Goal: Use online tool/utility: Utilize a website feature to perform a specific function

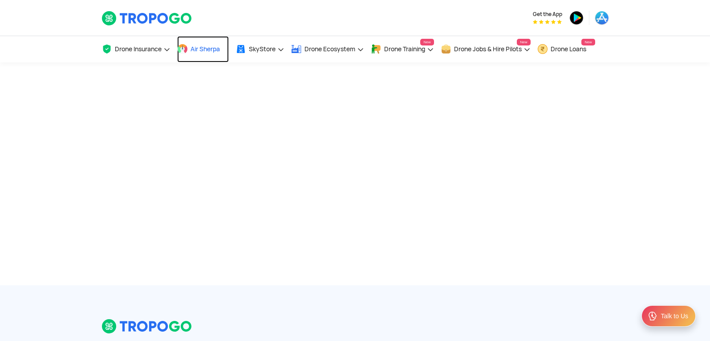
click at [188, 54] on span at bounding box center [182, 49] width 11 height 11
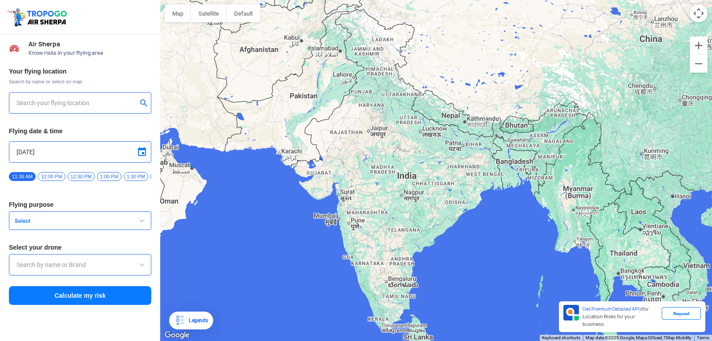
click at [145, 153] on span at bounding box center [142, 151] width 11 height 11
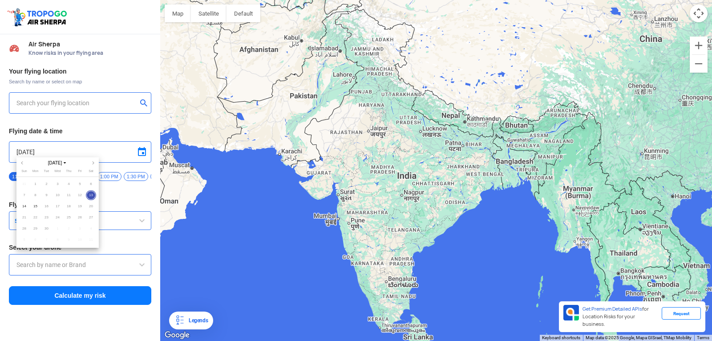
click at [91, 192] on span "13" at bounding box center [91, 195] width 10 height 10
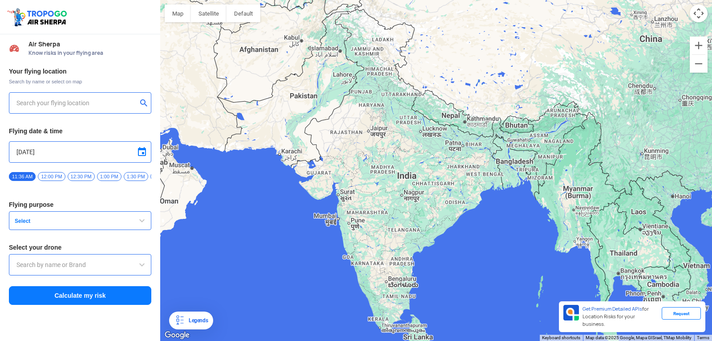
click at [18, 102] on input "text" at bounding box center [76, 103] width 121 height 11
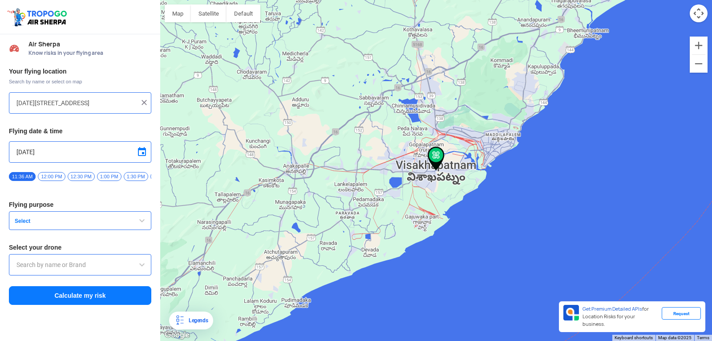
click at [424, 225] on div at bounding box center [436, 170] width 552 height 341
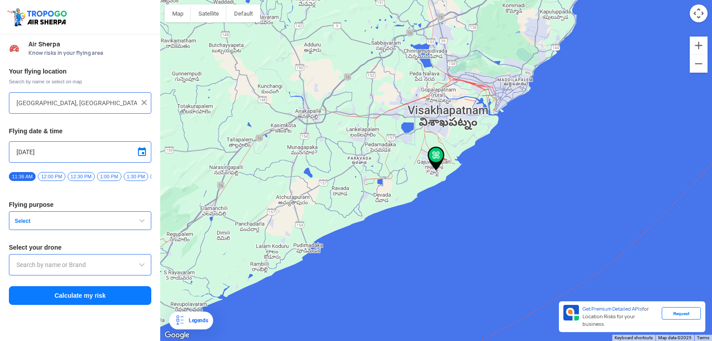
click at [434, 156] on img at bounding box center [436, 158] width 17 height 24
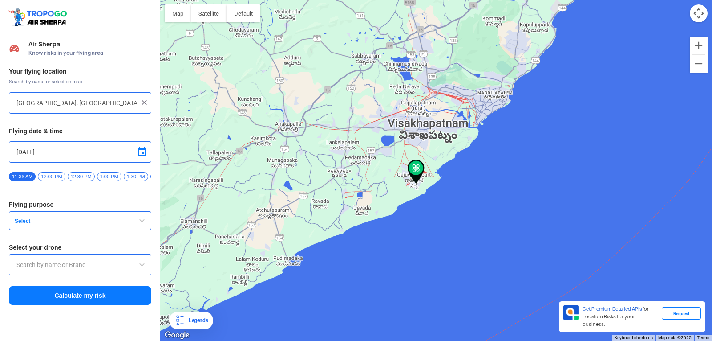
drag, startPoint x: 434, startPoint y: 156, endPoint x: 410, endPoint y: 171, distance: 28.8
click at [410, 171] on img at bounding box center [416, 171] width 17 height 24
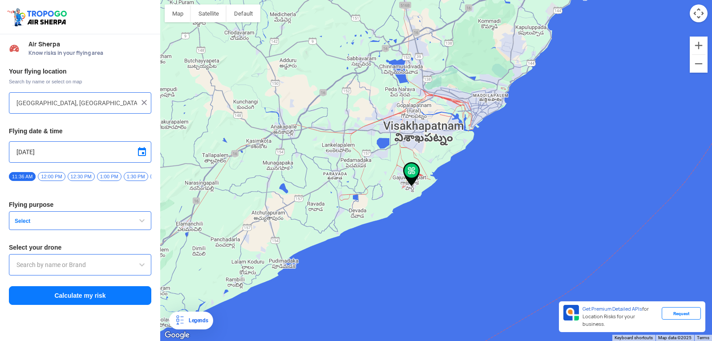
type input "[STREET_ADDRESS]"
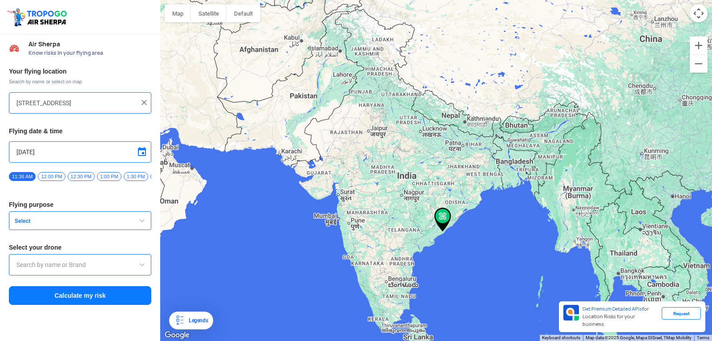
click at [447, 219] on img at bounding box center [443, 219] width 17 height 24
click at [57, 102] on input "[STREET_ADDRESS]" at bounding box center [76, 103] width 121 height 11
drag, startPoint x: 93, startPoint y: 102, endPoint x: 134, endPoint y: 102, distance: 41.9
click at [134, 102] on input "[STREET_ADDRESS]" at bounding box center [76, 103] width 121 height 11
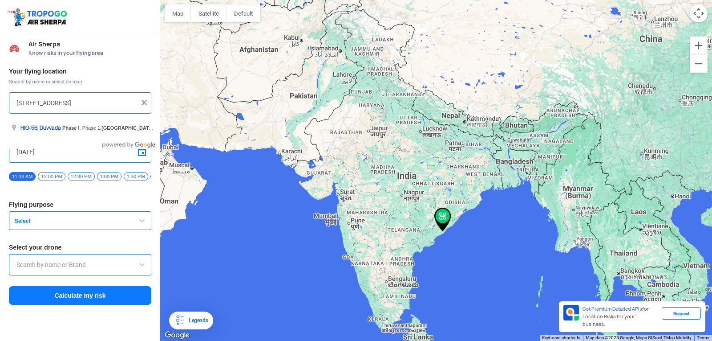
scroll to position [0, 0]
click at [144, 100] on img at bounding box center [144, 102] width 9 height 9
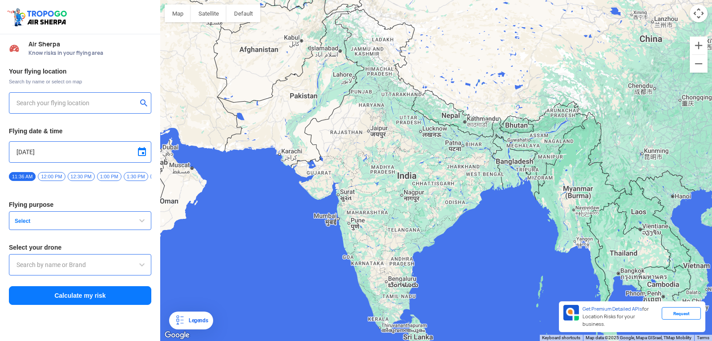
click at [90, 101] on input "text" at bounding box center [76, 103] width 121 height 11
drag, startPoint x: 59, startPoint y: 105, endPoint x: 36, endPoint y: 105, distance: 23.2
click at [36, 105] on input "vi" at bounding box center [76, 103] width 121 height 11
click at [16, 104] on div "vi" at bounding box center [80, 102] width 142 height 21
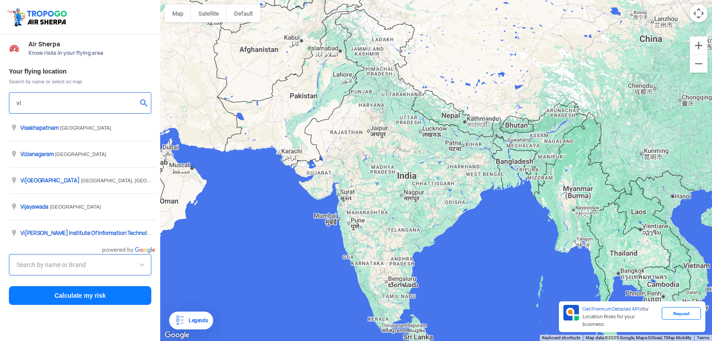
click at [17, 101] on input "vi" at bounding box center [76, 103] width 121 height 11
click at [30, 103] on input "vi" at bounding box center [76, 103] width 121 height 11
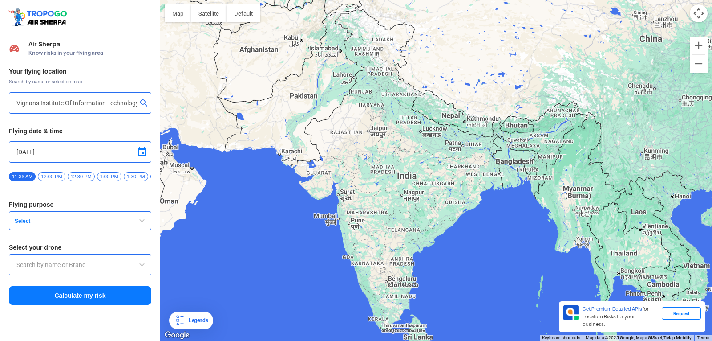
type input "Block D, Visakhapatnam, Andhra Pradesh 530049, India"
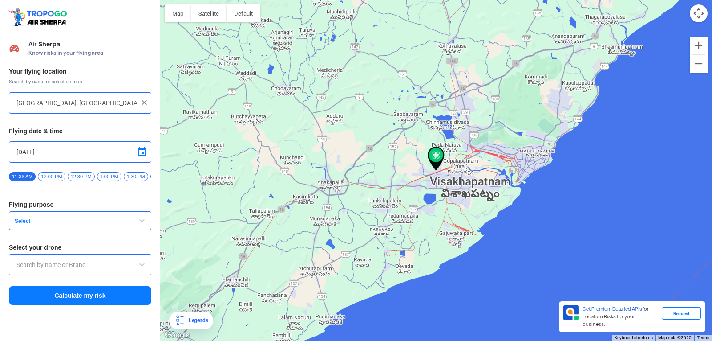
click at [90, 218] on button "Select" at bounding box center [80, 220] width 142 height 19
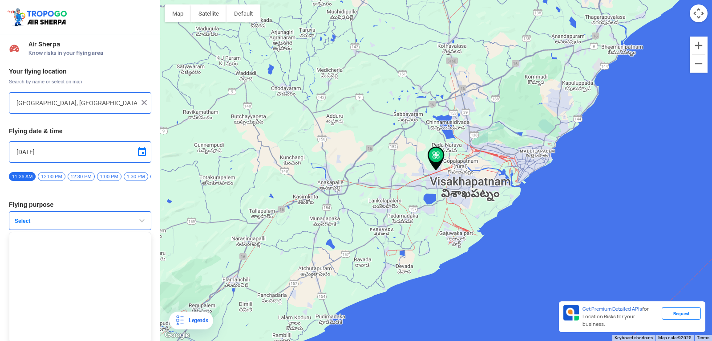
click at [90, 218] on button "Select" at bounding box center [80, 220] width 142 height 19
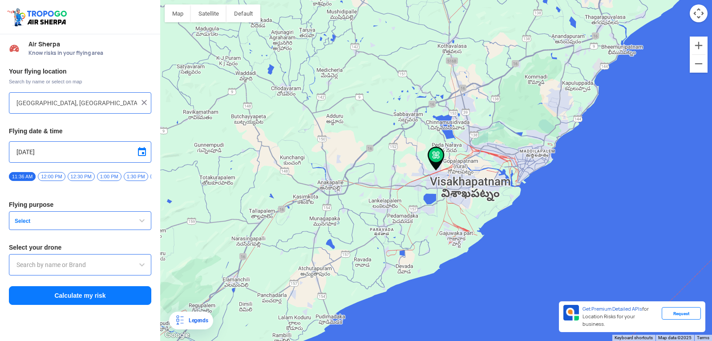
click at [64, 299] on button "Calculate my risk" at bounding box center [80, 295] width 142 height 19
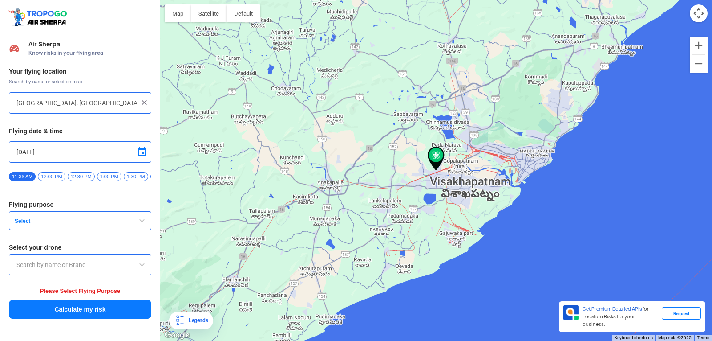
click at [143, 223] on span "button" at bounding box center [142, 220] width 11 height 11
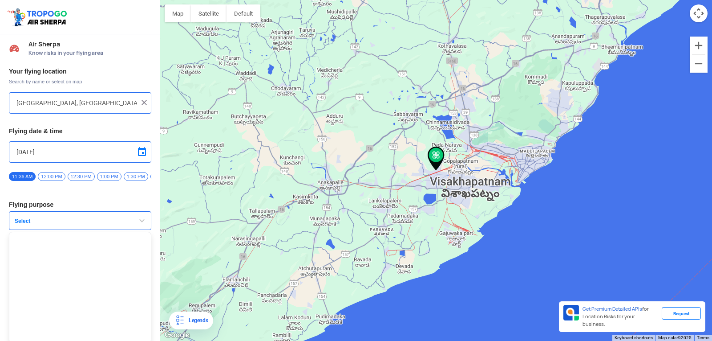
drag, startPoint x: 143, startPoint y: 222, endPoint x: 88, endPoint y: 236, distance: 56.6
click at [88, 236] on ul at bounding box center [80, 287] width 142 height 111
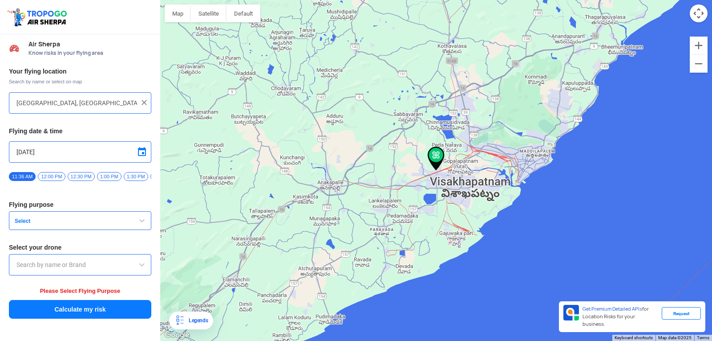
click at [85, 223] on span "Select" at bounding box center [66, 220] width 111 height 7
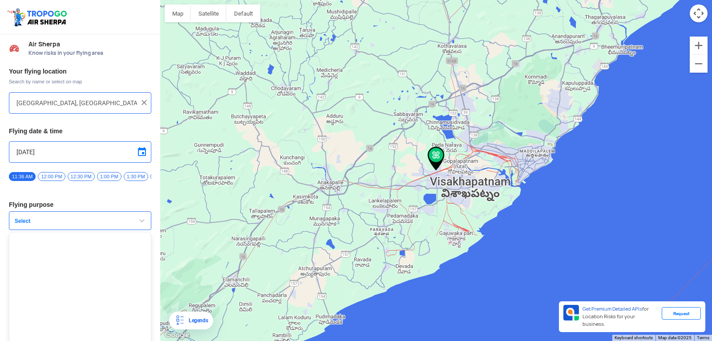
click at [138, 222] on span "button" at bounding box center [142, 220] width 11 height 11
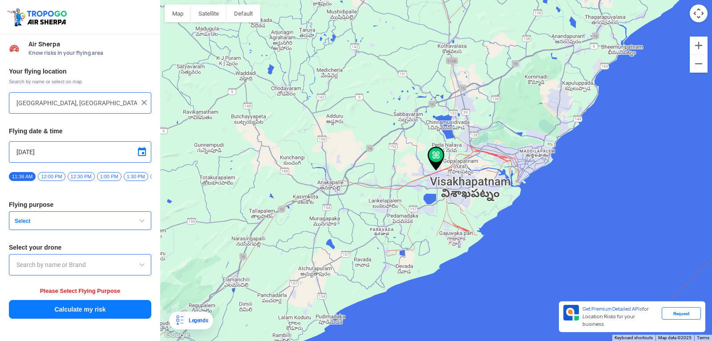
click at [136, 263] on input "text" at bounding box center [79, 264] width 127 height 11
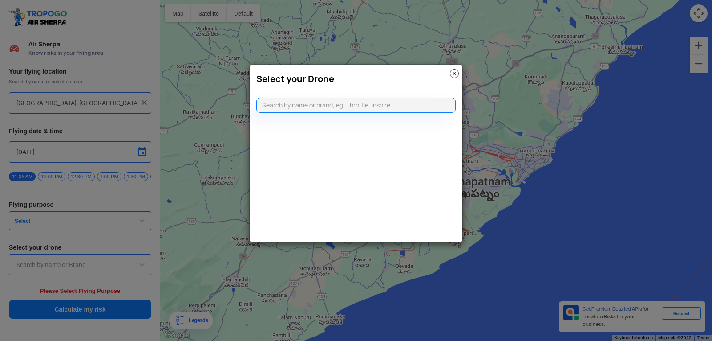
click at [455, 75] on img at bounding box center [454, 73] width 9 height 9
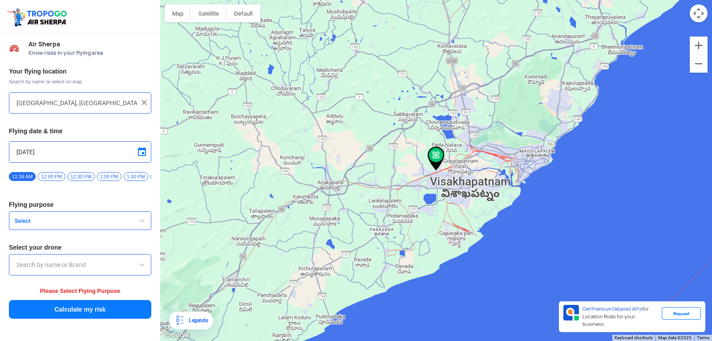
click at [436, 158] on img at bounding box center [436, 158] width 17 height 24
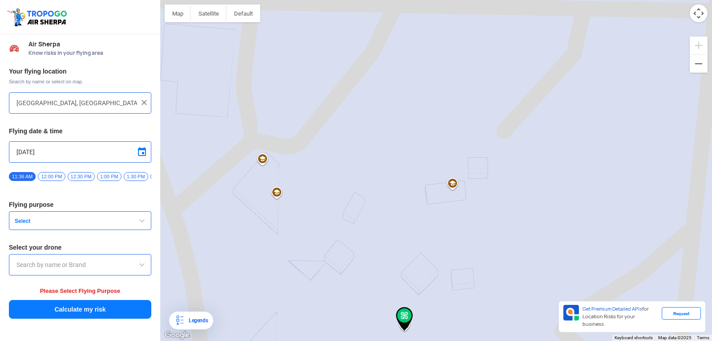
click at [145, 223] on span "button" at bounding box center [142, 220] width 11 height 11
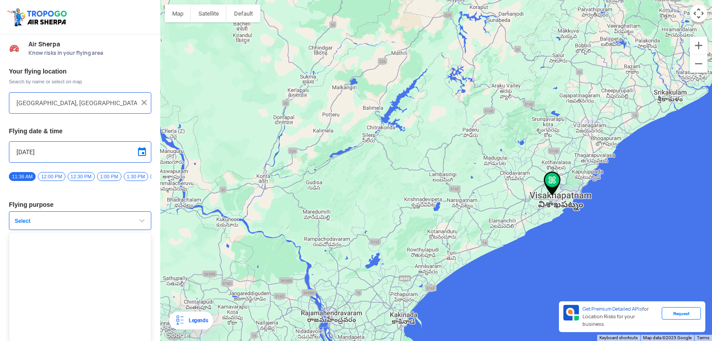
click at [104, 221] on span "Select" at bounding box center [66, 220] width 111 height 7
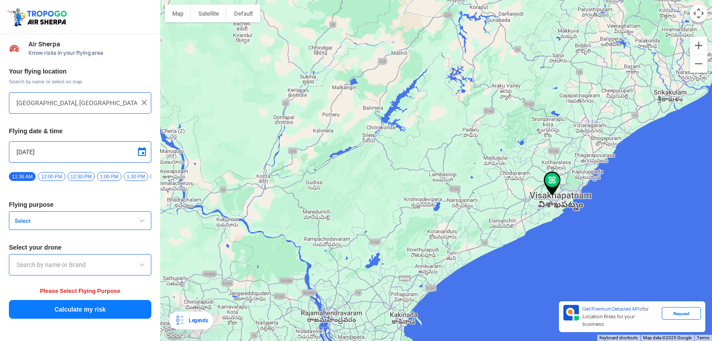
click at [126, 312] on button "Calculate my risk" at bounding box center [80, 309] width 142 height 19
click at [143, 216] on button "Select" at bounding box center [80, 220] width 142 height 19
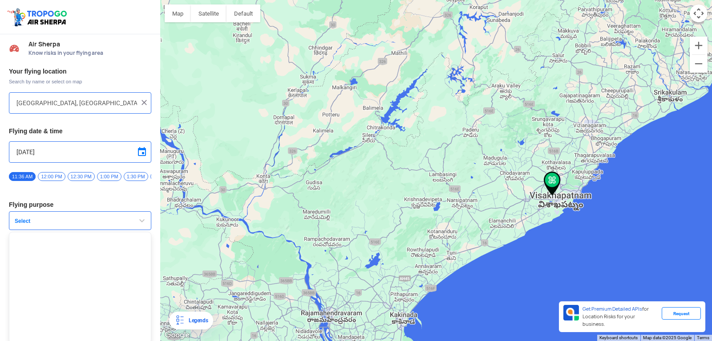
click at [142, 217] on button "Select" at bounding box center [80, 220] width 142 height 19
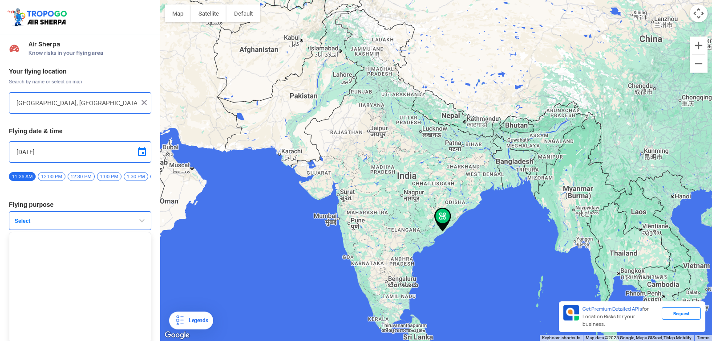
click at [455, 222] on div at bounding box center [436, 170] width 552 height 341
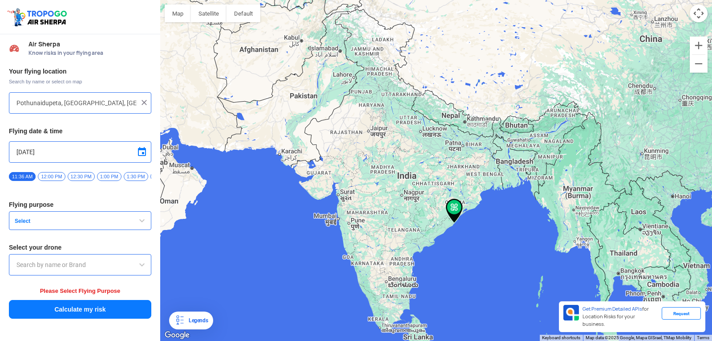
click at [462, 207] on img at bounding box center [454, 211] width 17 height 24
click at [458, 207] on img at bounding box center [454, 211] width 17 height 24
click at [457, 207] on img at bounding box center [454, 211] width 17 height 24
click at [446, 222] on img at bounding box center [454, 211] width 17 height 24
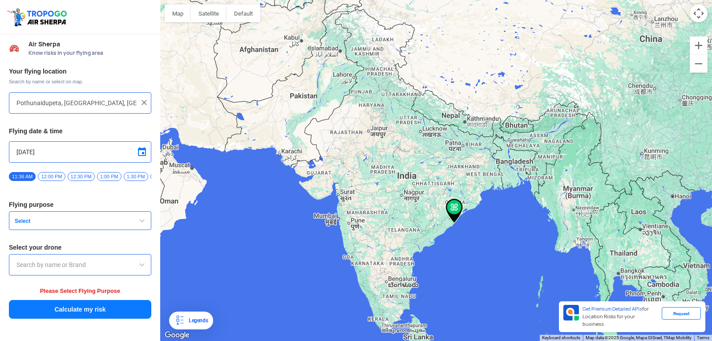
click at [446, 223] on div at bounding box center [436, 170] width 552 height 341
click at [441, 233] on div at bounding box center [436, 170] width 552 height 341
drag, startPoint x: 437, startPoint y: 222, endPoint x: 444, endPoint y: 222, distance: 7.6
click at [444, 221] on img at bounding box center [440, 222] width 17 height 24
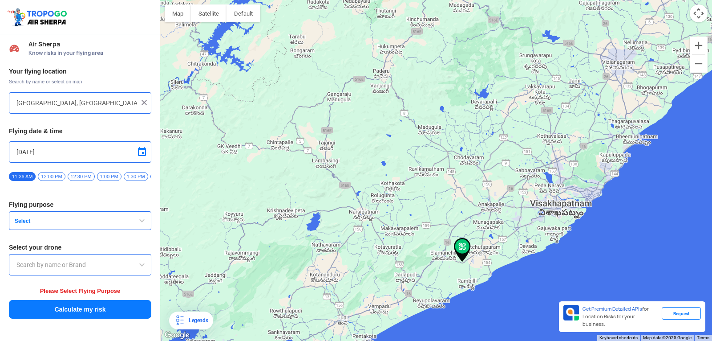
drag, startPoint x: 611, startPoint y: 255, endPoint x: 450, endPoint y: 247, distance: 161.3
click at [451, 247] on div at bounding box center [436, 170] width 552 height 341
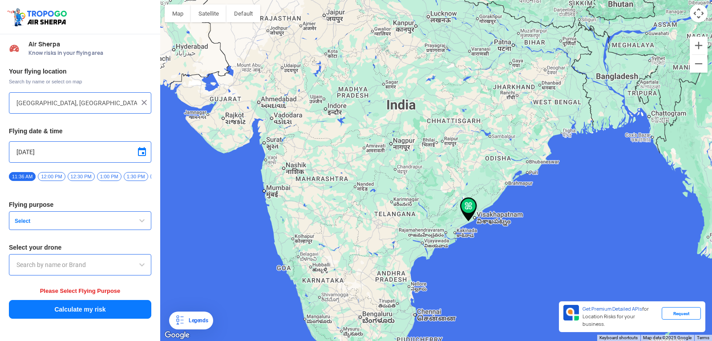
click at [481, 197] on div at bounding box center [436, 170] width 552 height 341
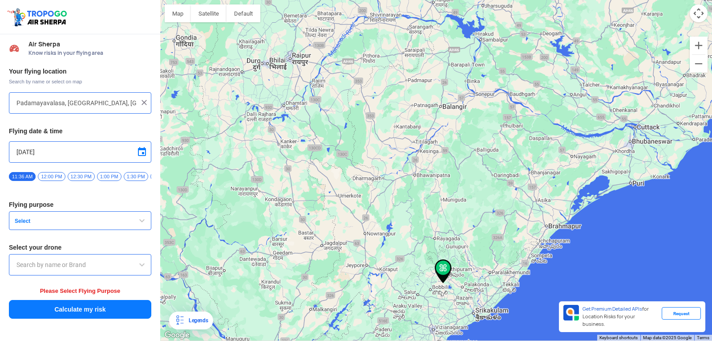
drag, startPoint x: 450, startPoint y: 302, endPoint x: 481, endPoint y: 252, distance: 59.0
click at [481, 252] on div at bounding box center [436, 170] width 552 height 341
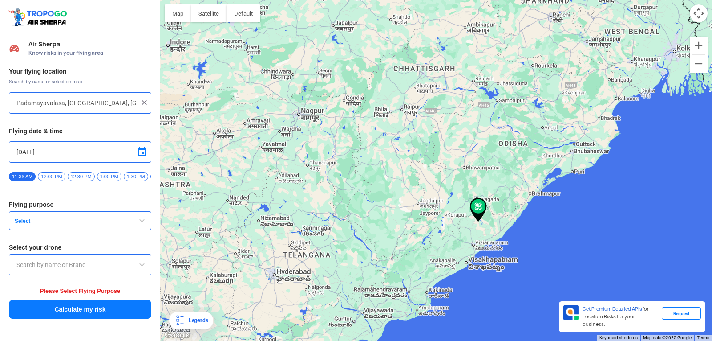
click at [475, 244] on div at bounding box center [436, 170] width 552 height 341
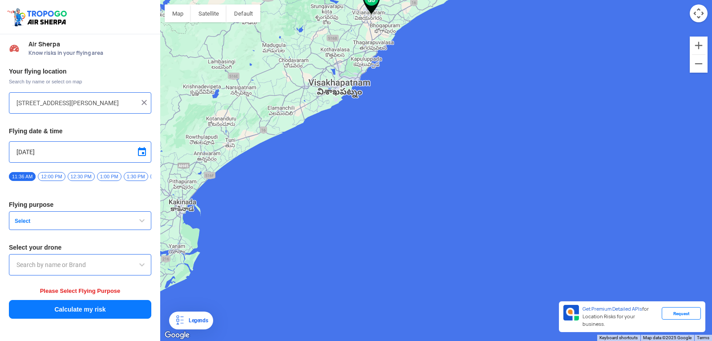
click at [309, 99] on div at bounding box center [436, 170] width 552 height 341
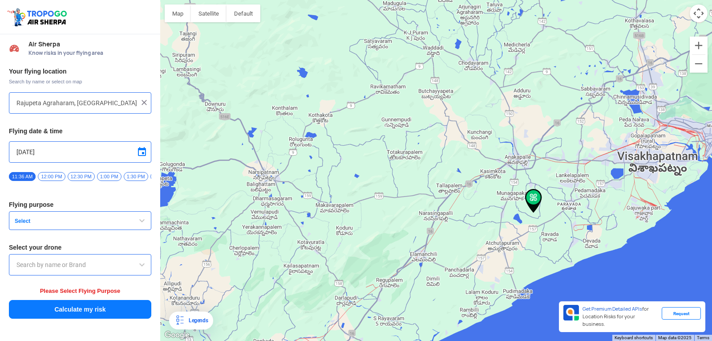
click at [637, 144] on div at bounding box center [436, 170] width 552 height 341
type input "46, Industrial Development Area, Auto Nagar, Visakhapatnam, Andhra Pradesh 5300…"
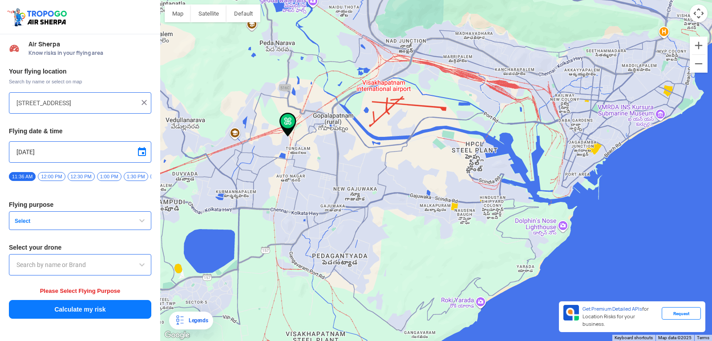
click at [34, 306] on button "Calculate my risk" at bounding box center [80, 309] width 142 height 19
click at [34, 310] on button "Calculate my risk" at bounding box center [80, 309] width 142 height 19
click at [34, 311] on button "Calculate my risk" at bounding box center [80, 309] width 142 height 19
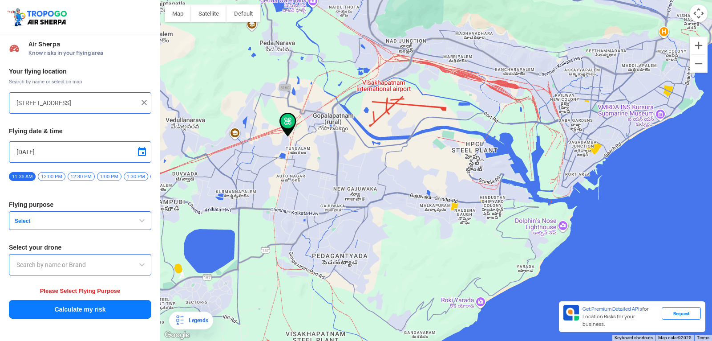
click at [34, 311] on button "Calculate my risk" at bounding box center [80, 309] width 142 height 19
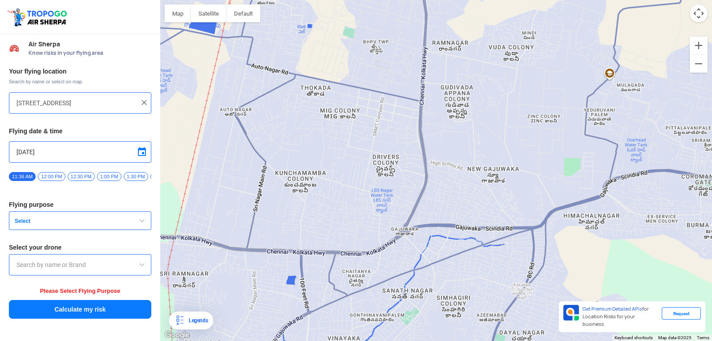
click at [148, 126] on div "Your flying location Search by name or select on map 46, Industrial Development…" at bounding box center [80, 193] width 160 height 261
click at [16, 175] on span "11:36 AM" at bounding box center [22, 176] width 27 height 9
click at [143, 153] on span at bounding box center [142, 151] width 11 height 11
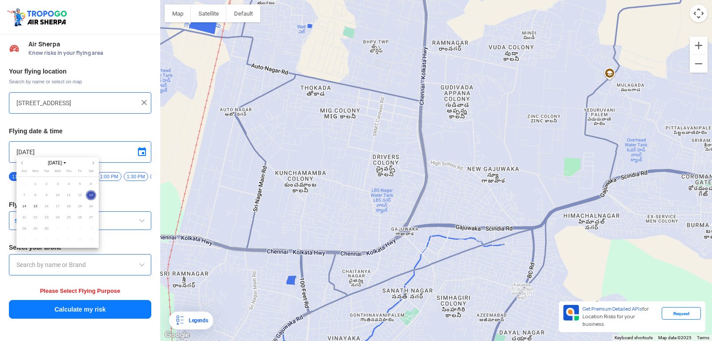
click at [91, 196] on span "13" at bounding box center [91, 195] width 10 height 10
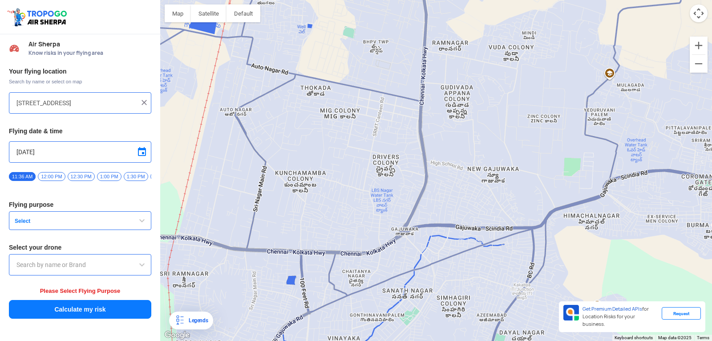
click at [100, 309] on button "Calculate my risk" at bounding box center [80, 309] width 142 height 19
click at [99, 308] on button "Calculate my risk" at bounding box center [80, 309] width 142 height 19
click at [124, 218] on button "Select" at bounding box center [80, 220] width 142 height 19
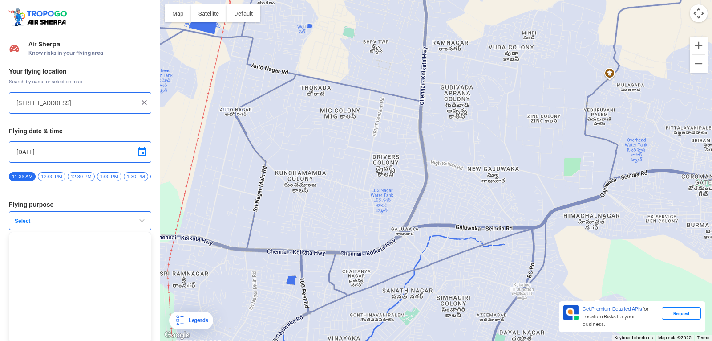
click at [138, 226] on span "button" at bounding box center [142, 220] width 11 height 11
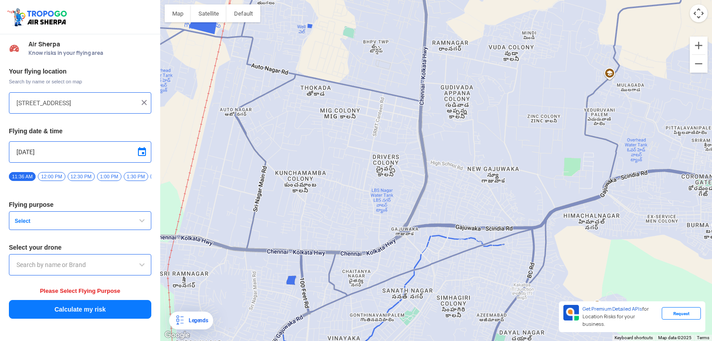
click at [147, 215] on button "Select" at bounding box center [80, 220] width 142 height 19
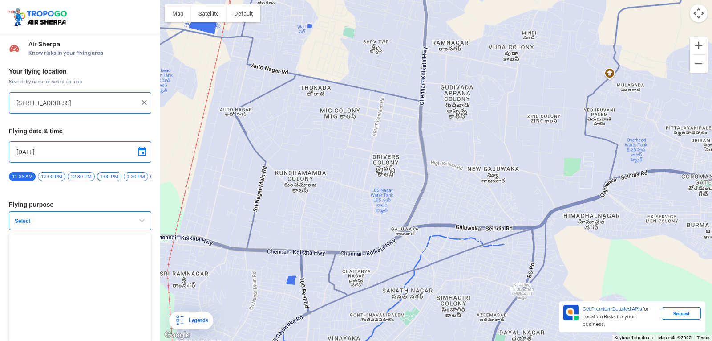
click at [147, 220] on button "Select" at bounding box center [80, 220] width 142 height 19
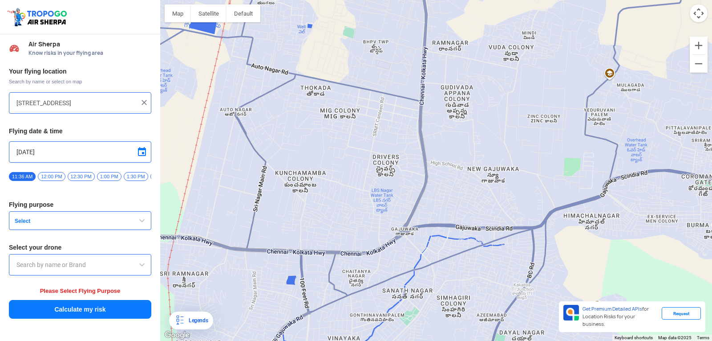
click at [147, 220] on span "button" at bounding box center [142, 220] width 11 height 11
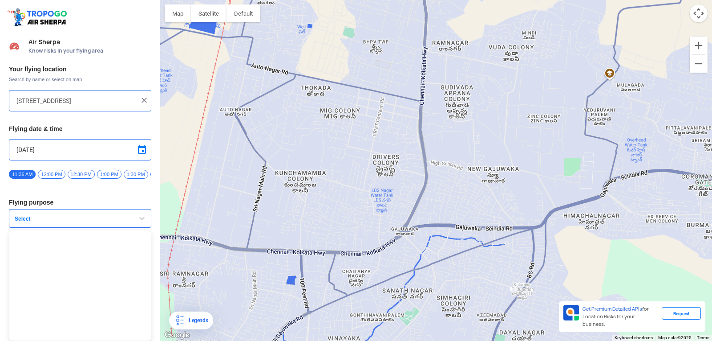
scroll to position [6, 0]
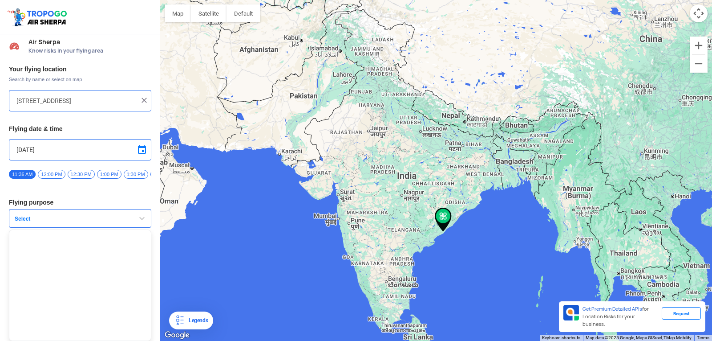
click at [142, 96] on img at bounding box center [144, 100] width 9 height 9
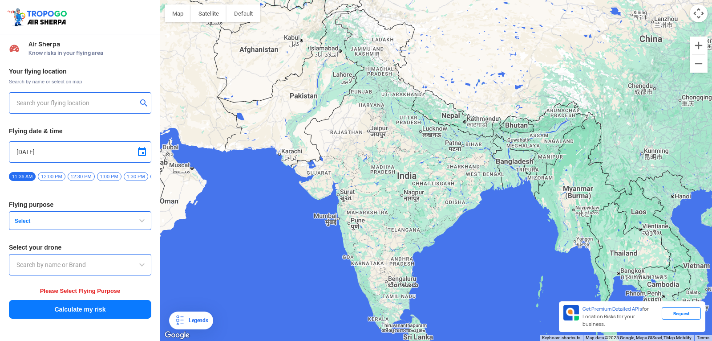
click at [17, 106] on input "text" at bounding box center [76, 103] width 121 height 11
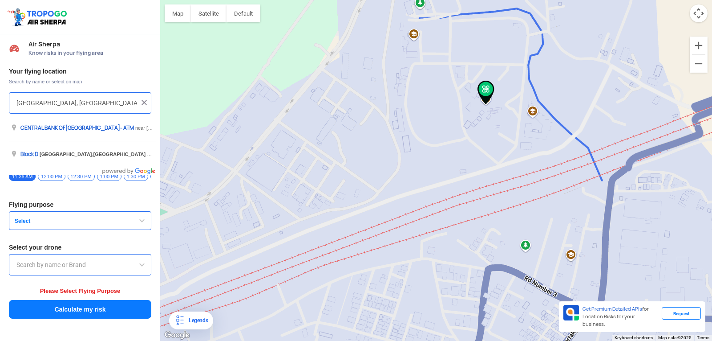
drag, startPoint x: 32, startPoint y: 105, endPoint x: 19, endPoint y: 106, distance: 13.4
click at [19, 106] on input "Block D, Visakhapatnam, Andhra Pradesh 530049, India" at bounding box center [76, 103] width 121 height 11
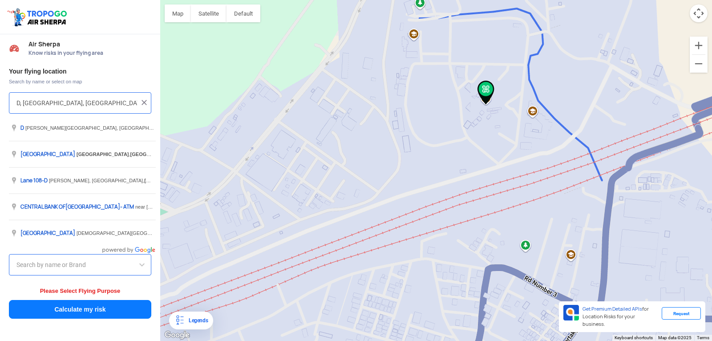
type input "D, Visakhapatnam, Andhra Pradesh 530049, India"
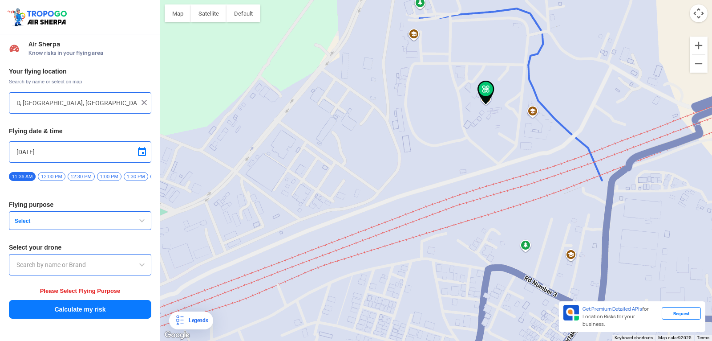
click at [146, 98] on img at bounding box center [144, 102] width 9 height 9
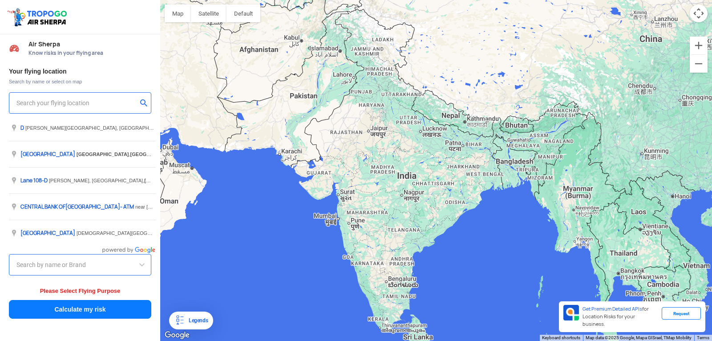
drag, startPoint x: 57, startPoint y: 105, endPoint x: 52, endPoint y: 106, distance: 4.5
click at [56, 105] on input "text" at bounding box center [76, 103] width 121 height 11
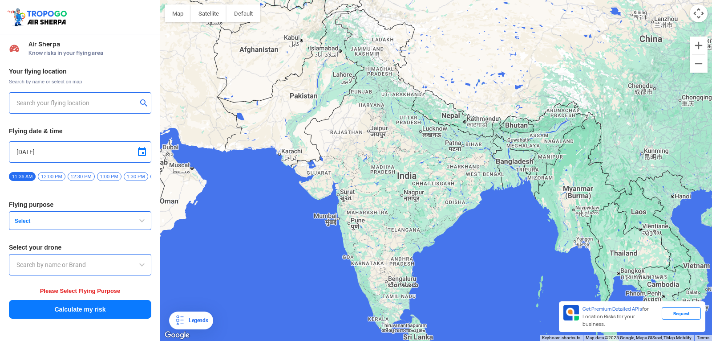
type input "c"
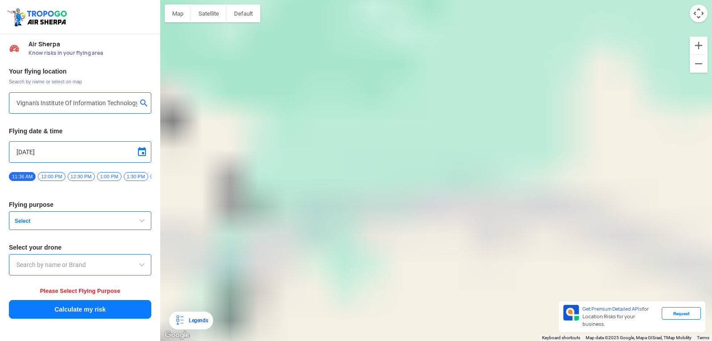
type input "Block D, Visakhapatnam, Andhra Pradesh 530049, India"
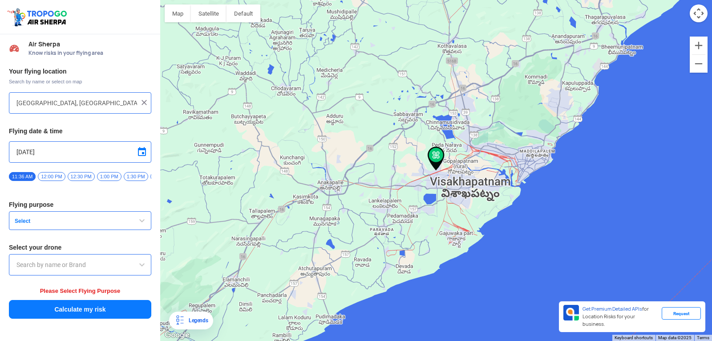
click at [85, 309] on button "Calculate my risk" at bounding box center [80, 309] width 142 height 19
click at [84, 290] on div "Please Select Flying Purpose" at bounding box center [80, 290] width 142 height 9
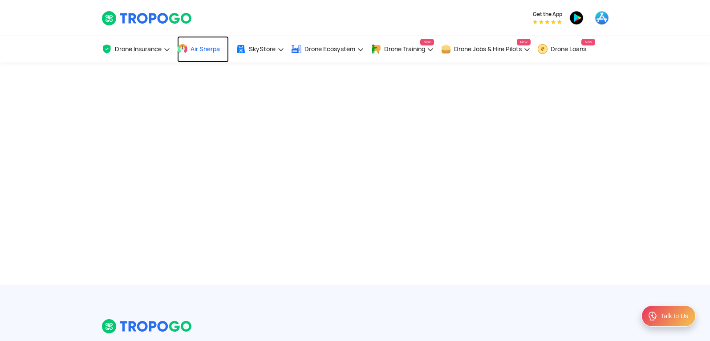
click at [195, 49] on span "Air Sherpa" at bounding box center [205, 48] width 29 height 7
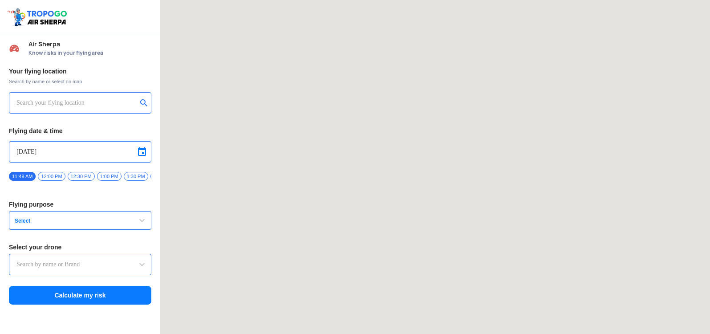
type input "[STREET_ADDRESS]"
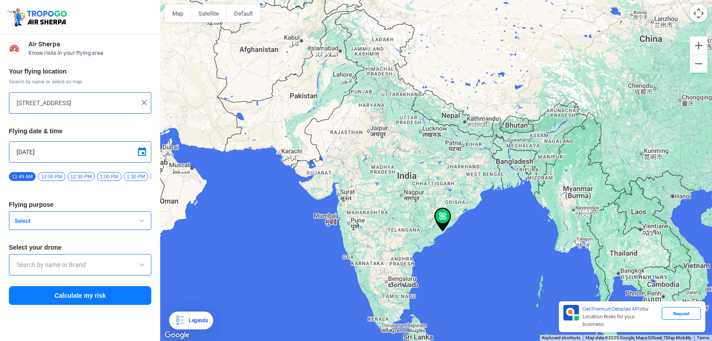
click at [130, 301] on button "Calculate my risk" at bounding box center [80, 295] width 142 height 19
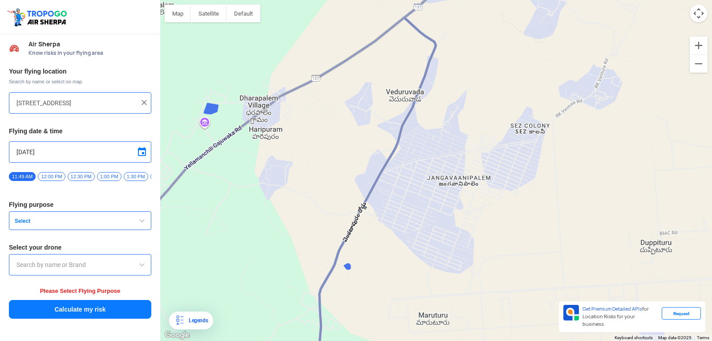
click at [72, 99] on input "[STREET_ADDRESS]" at bounding box center [76, 103] width 121 height 11
click at [89, 234] on div "Your flying location Search by name or select on map HIG-[STREET_ADDRESS] Flyin…" at bounding box center [80, 193] width 160 height 261
click at [91, 224] on span "Select" at bounding box center [66, 220] width 111 height 7
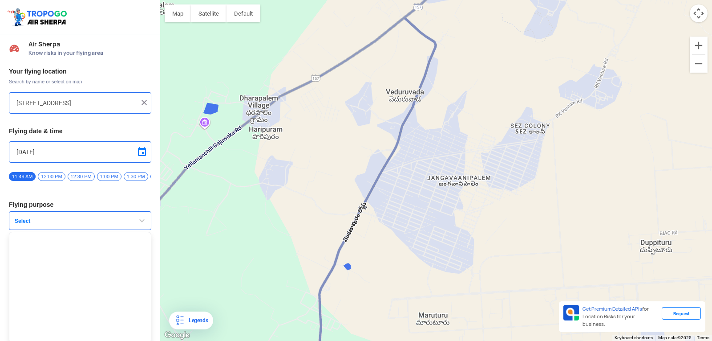
click at [91, 224] on span "Select" at bounding box center [66, 220] width 111 height 7
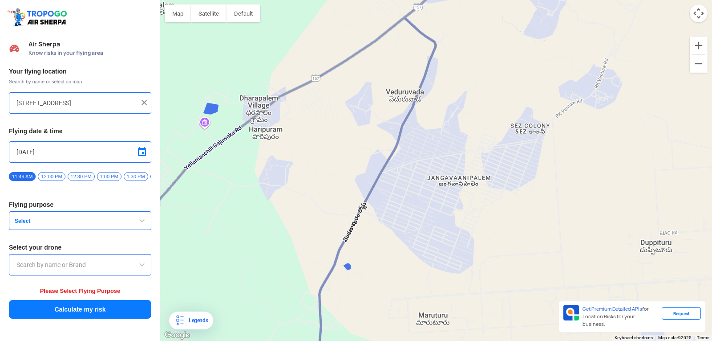
click at [91, 224] on span "Select" at bounding box center [66, 220] width 111 height 7
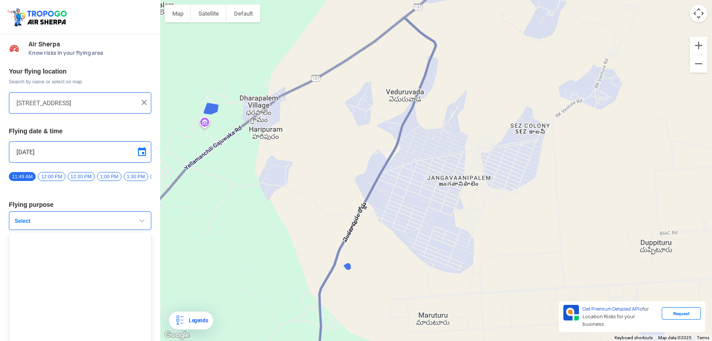
click at [91, 249] on ul at bounding box center [80, 287] width 142 height 111
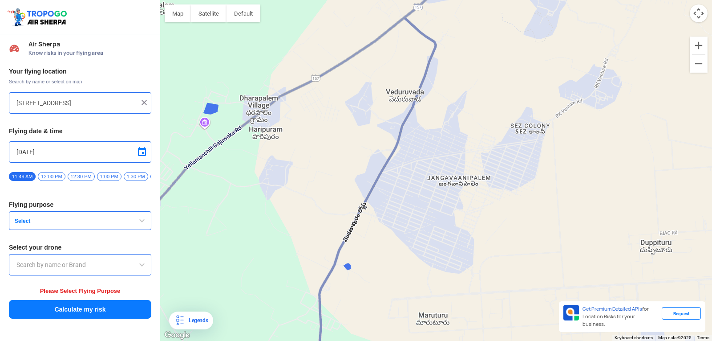
click at [89, 312] on button "Calculate my risk" at bounding box center [80, 309] width 142 height 19
click at [98, 289] on div "Your flying location Search by name or select on map HIG-[STREET_ADDRESS] Flyin…" at bounding box center [80, 193] width 160 height 261
click at [98, 294] on span "Please Select Flying Purpose" at bounding box center [80, 290] width 81 height 7
drag, startPoint x: 123, startPoint y: 294, endPoint x: 42, endPoint y: 292, distance: 81.0
click at [42, 292] on div "Please Select Flying Purpose" at bounding box center [80, 290] width 142 height 9
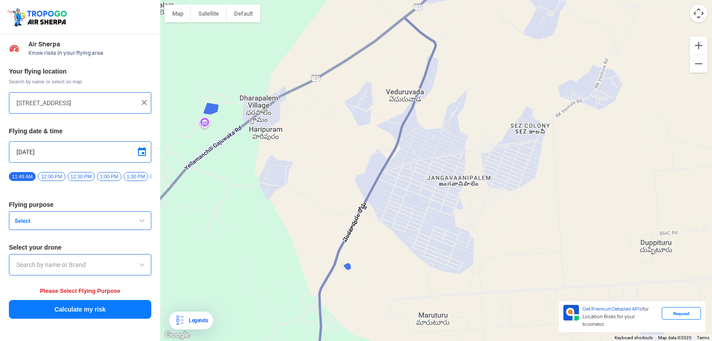
click at [48, 314] on button "Calculate my risk" at bounding box center [80, 309] width 142 height 19
click at [252, 253] on div at bounding box center [436, 170] width 552 height 341
click at [53, 157] on input "[DATE]" at bounding box center [79, 151] width 127 height 11
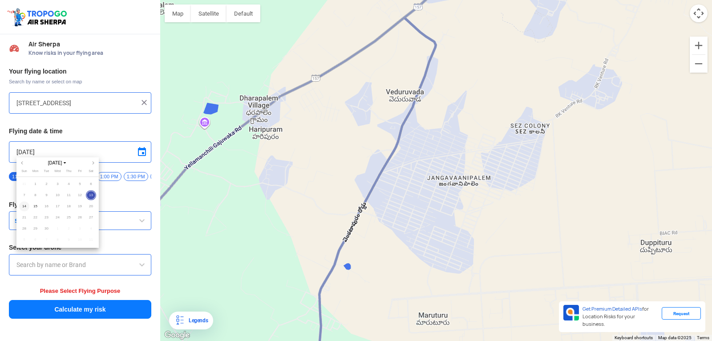
click at [25, 203] on span "14" at bounding box center [24, 206] width 10 height 10
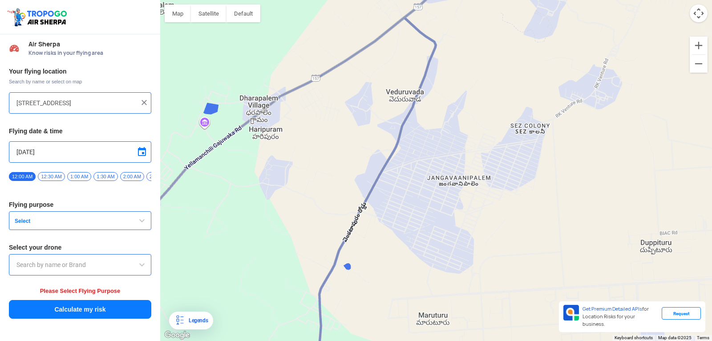
click at [73, 309] on button "Calculate my risk" at bounding box center [80, 309] width 142 height 19
click at [75, 312] on button "Calculate my risk" at bounding box center [80, 309] width 142 height 19
click at [124, 225] on button "Select" at bounding box center [80, 220] width 142 height 19
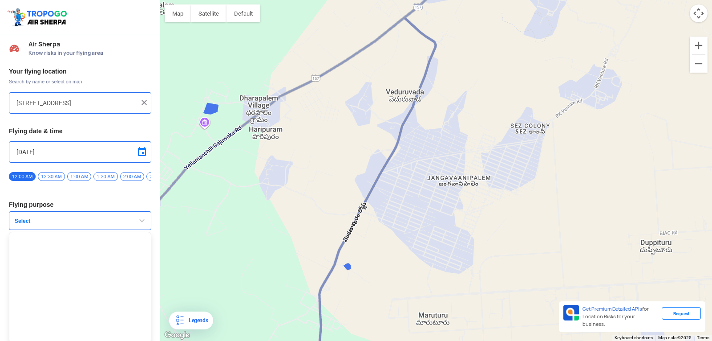
click at [124, 225] on button "Select" at bounding box center [80, 220] width 142 height 19
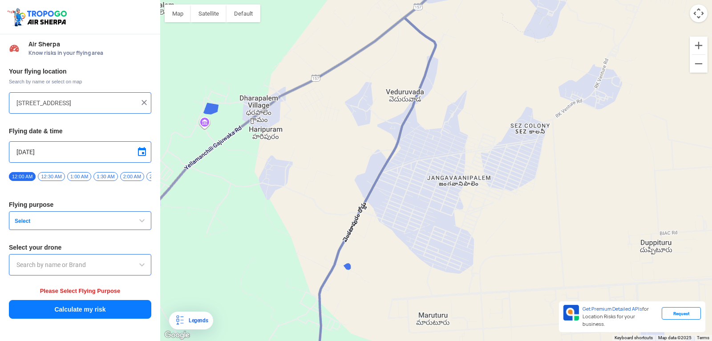
click at [124, 225] on button "Select" at bounding box center [80, 220] width 142 height 19
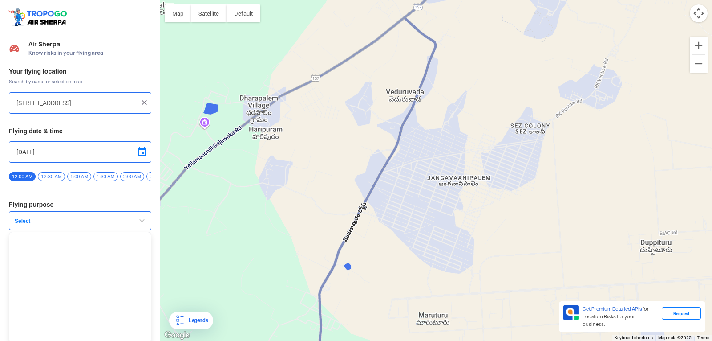
click at [142, 150] on span at bounding box center [142, 151] width 11 height 11
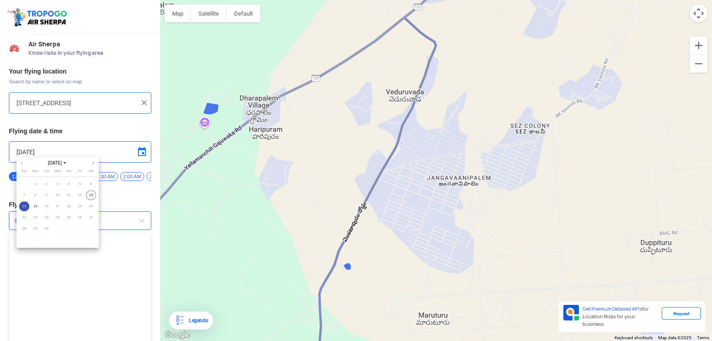
click at [92, 194] on span "13" at bounding box center [91, 195] width 10 height 10
type input "[DATE]"
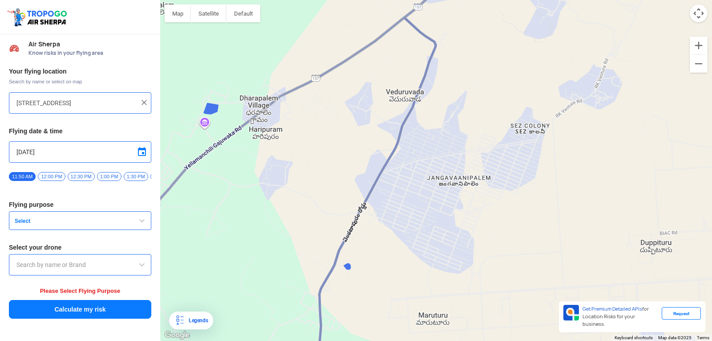
click at [84, 312] on button "Calculate my risk" at bounding box center [80, 309] width 142 height 19
click at [84, 311] on button "Calculate my risk" at bounding box center [80, 309] width 142 height 19
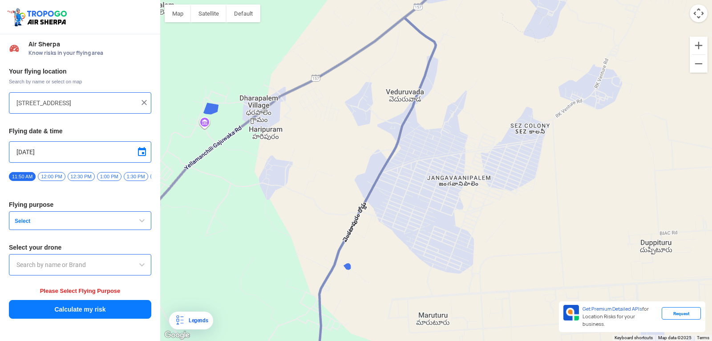
click at [84, 311] on button "Calculate my risk" at bounding box center [80, 309] width 142 height 19
click at [96, 222] on span "Select" at bounding box center [66, 220] width 111 height 7
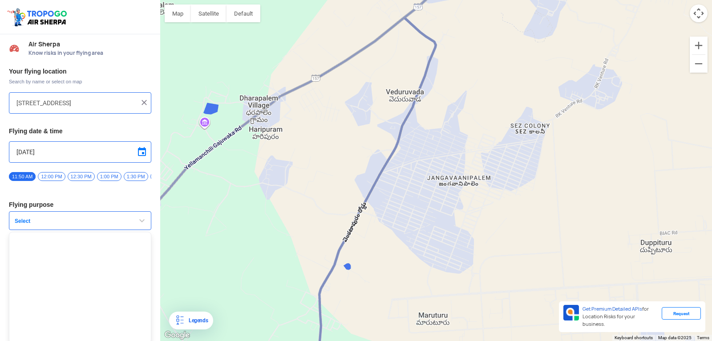
click at [96, 222] on span "Select" at bounding box center [66, 220] width 111 height 7
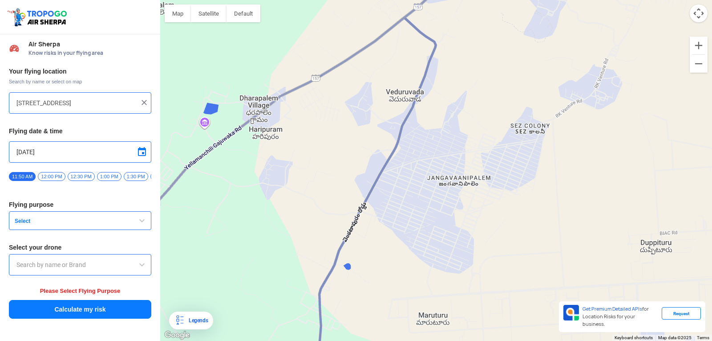
click at [96, 223] on span "Select" at bounding box center [66, 220] width 111 height 7
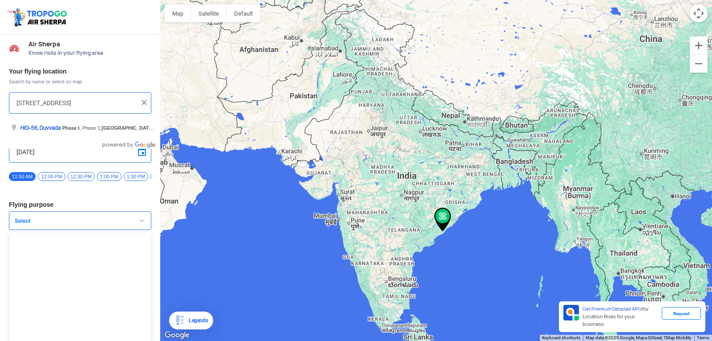
click at [33, 102] on input "[STREET_ADDRESS]" at bounding box center [76, 103] width 121 height 11
